Goal: Find specific page/section: Find specific page/section

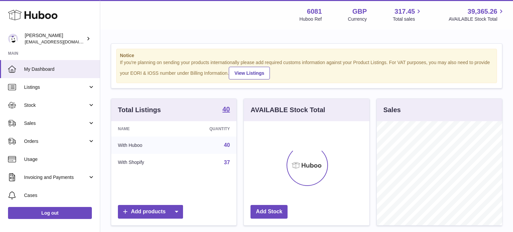
scroll to position [104, 125]
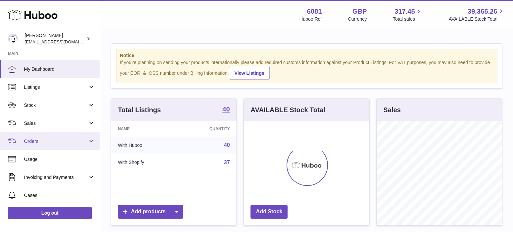
click at [41, 143] on span "Orders" at bounding box center [56, 141] width 64 height 6
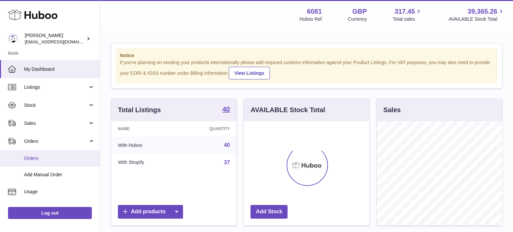
click at [45, 156] on span "Orders" at bounding box center [59, 158] width 71 height 6
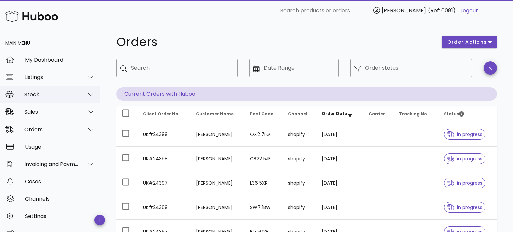
click at [51, 95] on div "Stock" at bounding box center [51, 94] width 54 height 6
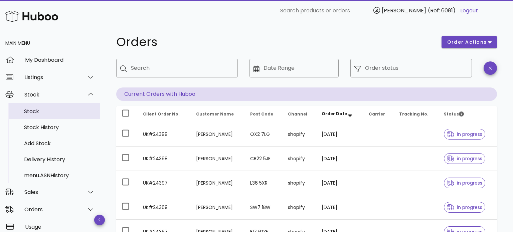
click at [47, 107] on div "Stock" at bounding box center [59, 111] width 71 height 14
